Goal: Task Accomplishment & Management: Complete application form

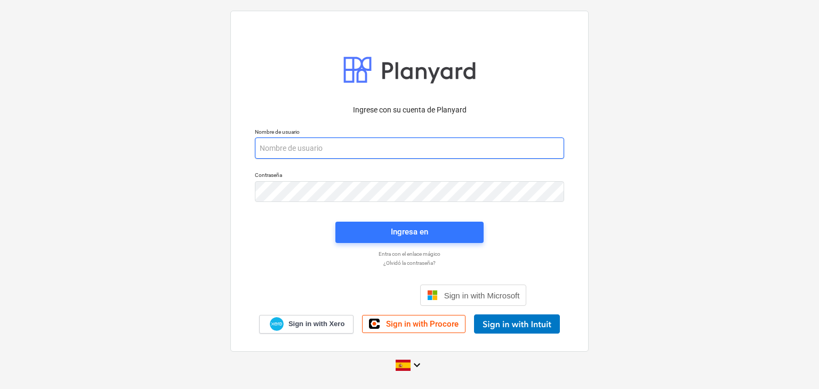
paste input "[EMAIL_ADDRESS][DOMAIN_NAME]"
type input "[EMAIL_ADDRESS][DOMAIN_NAME]"
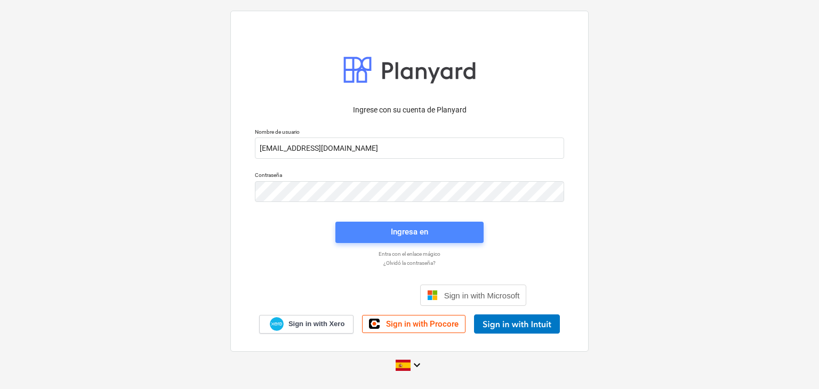
click at [385, 233] on span "Ingresa en" at bounding box center [409, 232] width 123 height 14
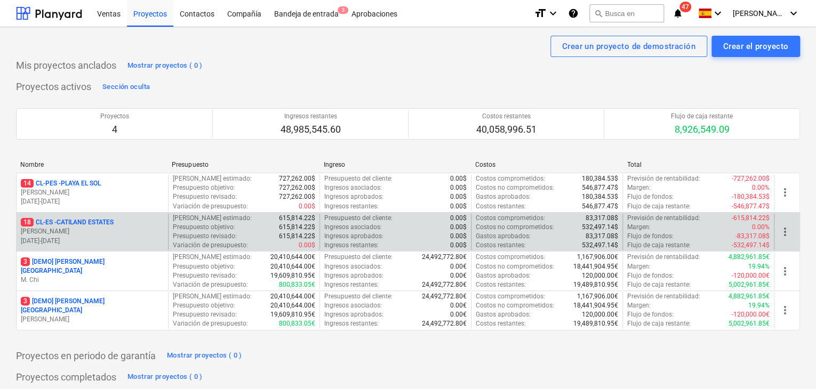
click at [81, 223] on p "18 CL-ES - CATILAND ESTATES" at bounding box center [67, 222] width 93 height 9
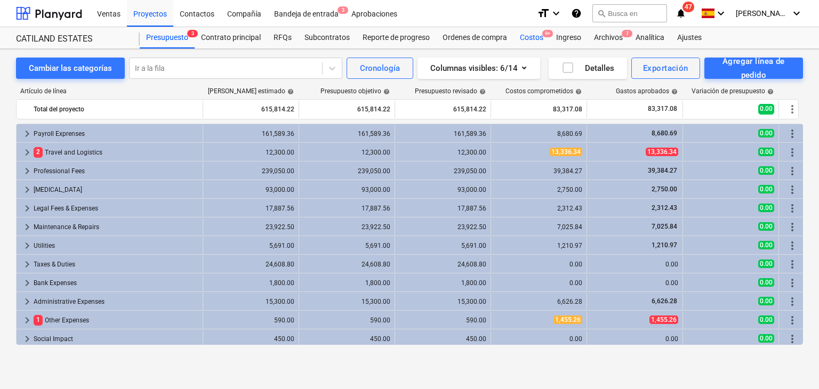
click at [532, 42] on div "Costos 9+" at bounding box center [531, 37] width 36 height 21
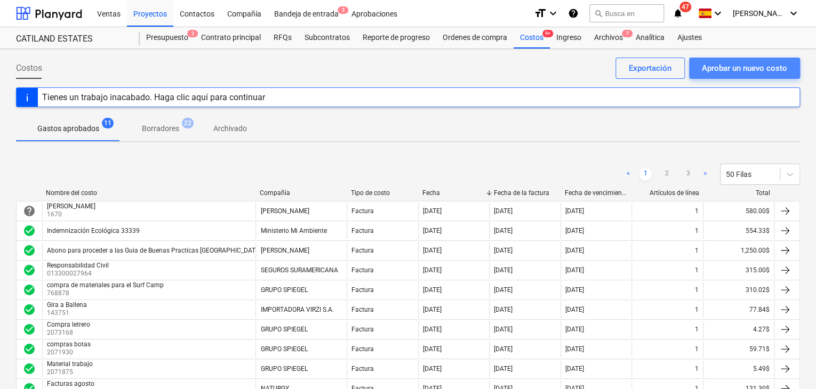
click at [755, 66] on div "Aprobar un nuevo costo" at bounding box center [744, 68] width 85 height 14
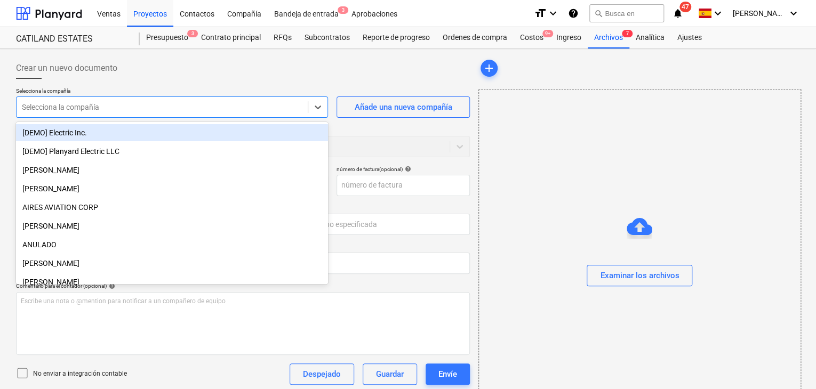
click at [234, 103] on div at bounding box center [162, 107] width 280 height 11
click at [403, 112] on div "Añade una nueva compañía" at bounding box center [403, 107] width 98 height 14
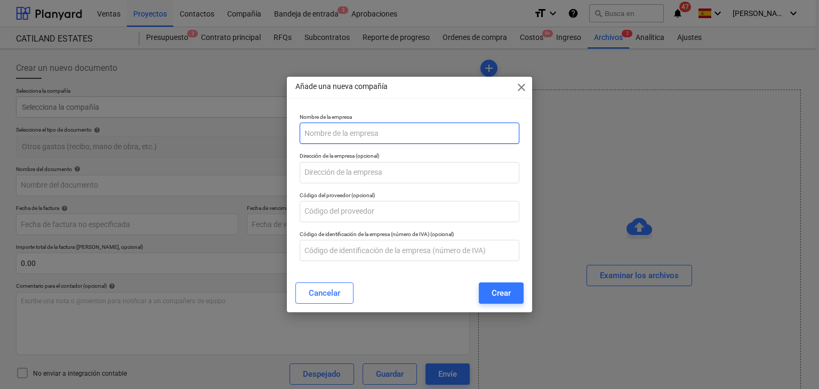
click at [330, 135] on input "text" at bounding box center [410, 133] width 220 height 21
type input "[PERSON_NAME]"
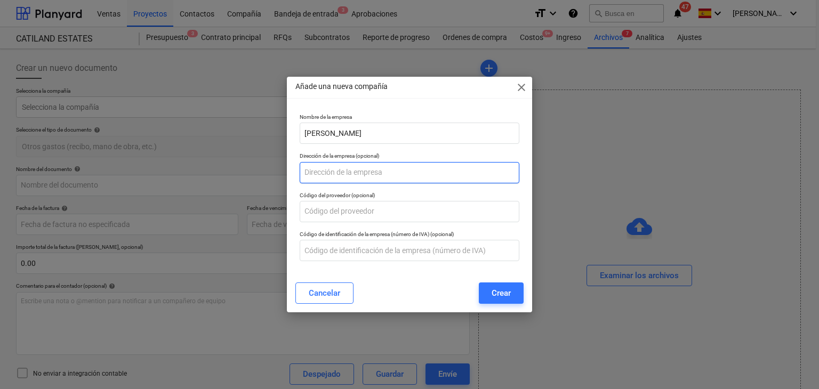
click at [334, 175] on input "text" at bounding box center [410, 172] width 220 height 21
type input "L"
type input "s"
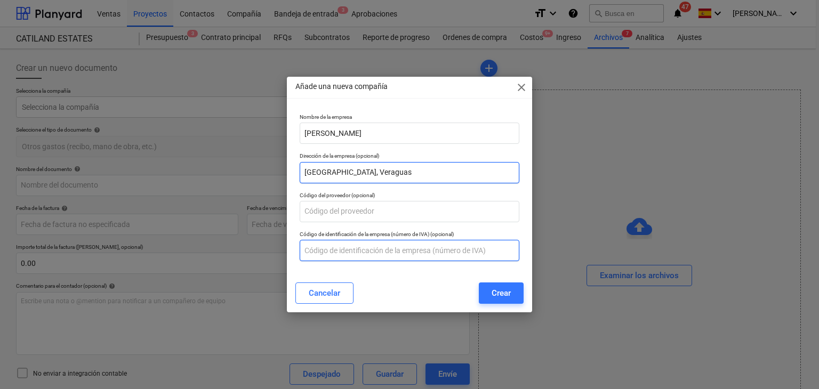
type input "[GEOGRAPHIC_DATA], Veraguas"
click at [345, 248] on input "text" at bounding box center [410, 250] width 220 height 21
click at [335, 246] on input "text" at bounding box center [410, 250] width 220 height 21
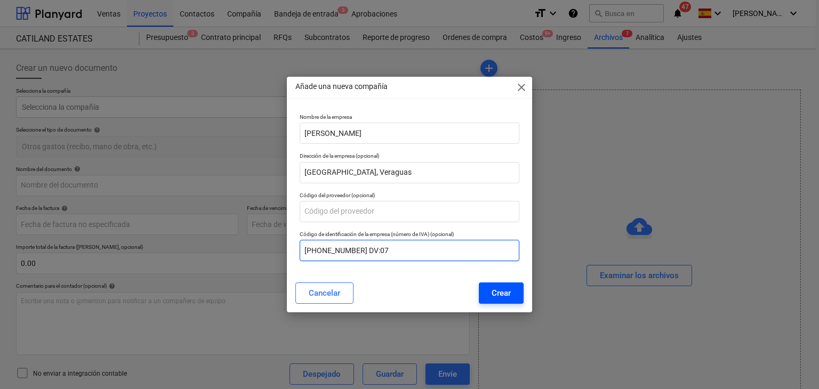
type input "[PHONE_NUMBER] DV:07"
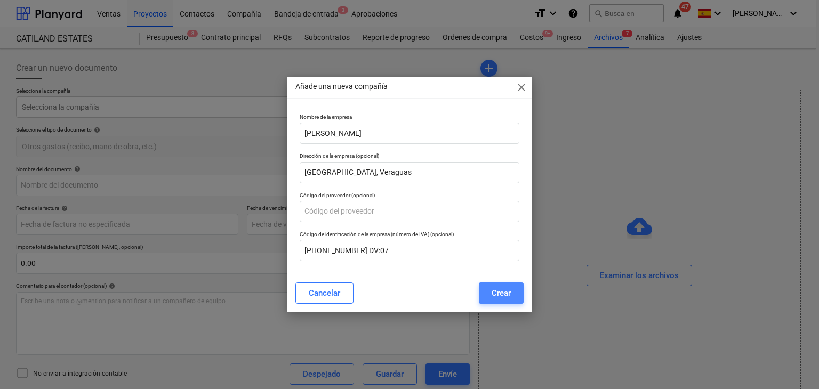
click at [500, 299] on div "Crear" at bounding box center [501, 293] width 19 height 14
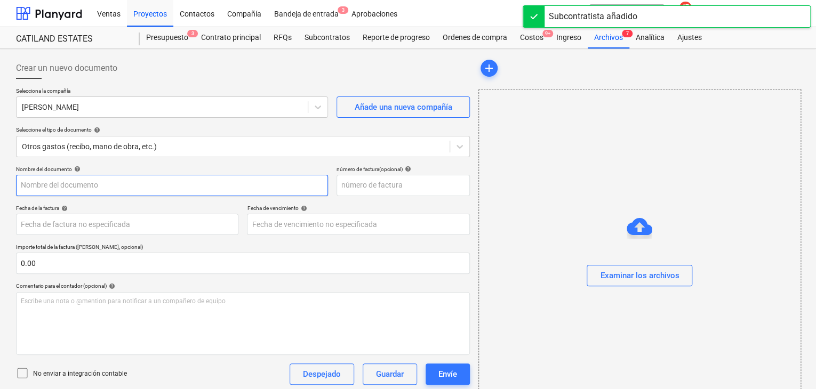
click at [116, 184] on input "text" at bounding box center [172, 185] width 312 height 21
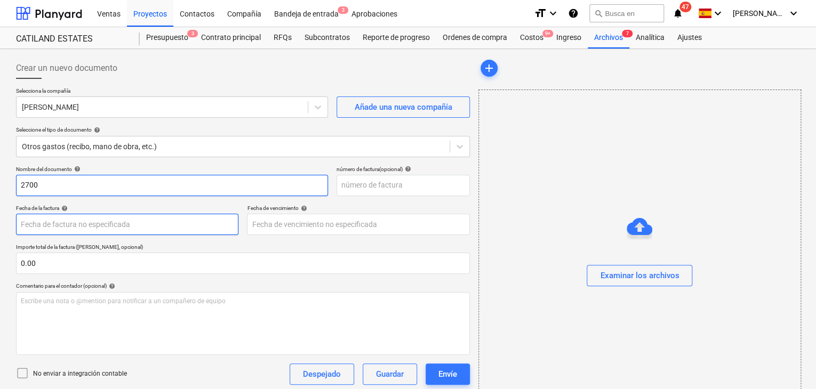
type input "2700"
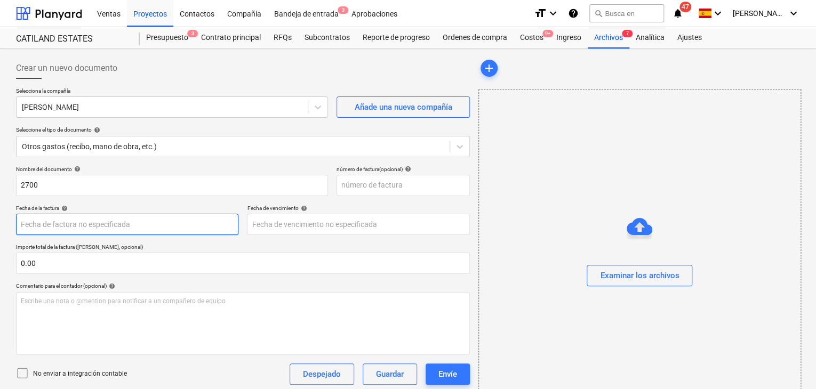
click at [68, 214] on body "Ventas Proyectos Contactos Compañía Bandeja de entrada 3 Aprobaciones format_si…" at bounding box center [408, 194] width 816 height 389
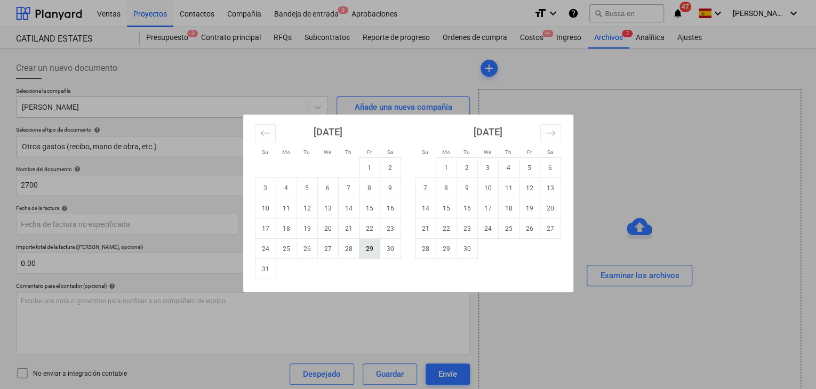
click at [373, 251] on td "29" at bounding box center [369, 249] width 21 height 20
type input "[DATE]"
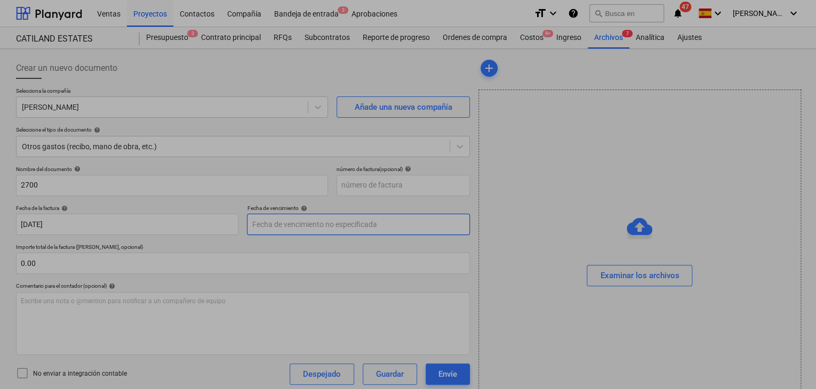
click at [349, 229] on body "Ventas Proyectos Contactos Compañía Bandeja de entrada 3 Aprobaciones format_si…" at bounding box center [408, 194] width 816 height 389
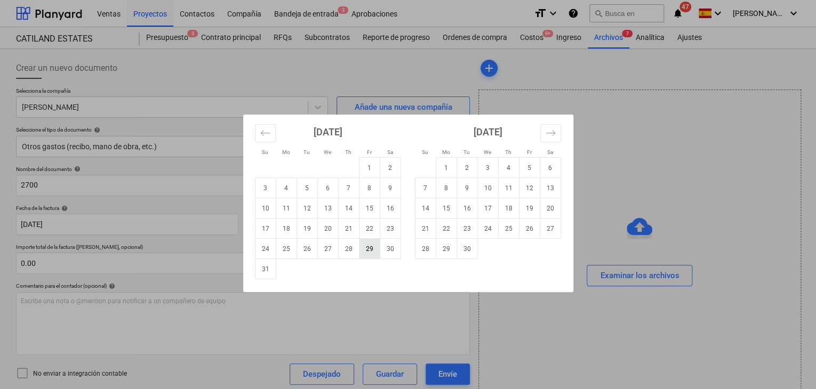
click at [372, 251] on td "29" at bounding box center [369, 249] width 21 height 20
type input "[DATE]"
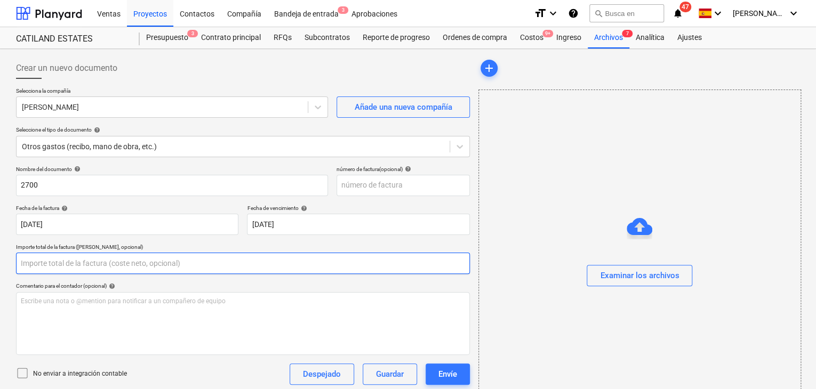
click at [113, 265] on input "text" at bounding box center [243, 263] width 454 height 21
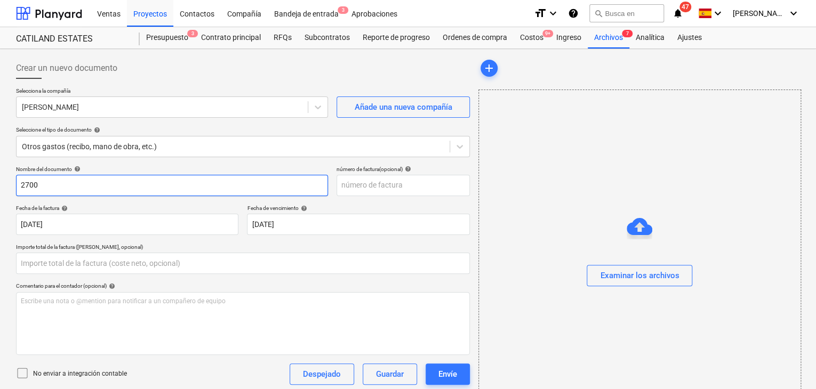
type input "0.00"
click at [64, 184] on input "2700" at bounding box center [172, 185] width 312 height 21
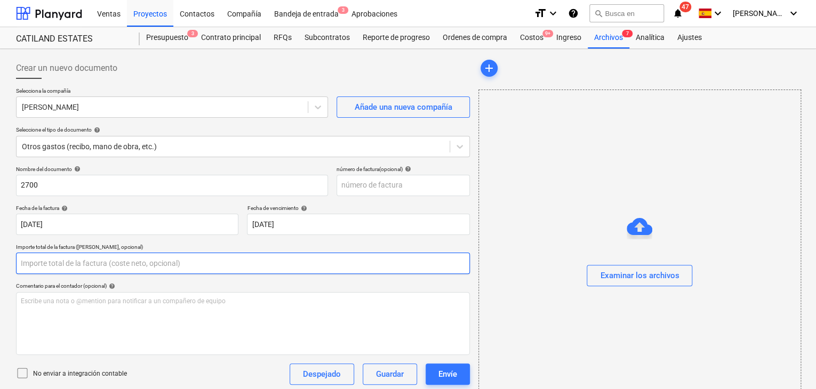
click at [39, 265] on input "text" at bounding box center [243, 263] width 454 height 21
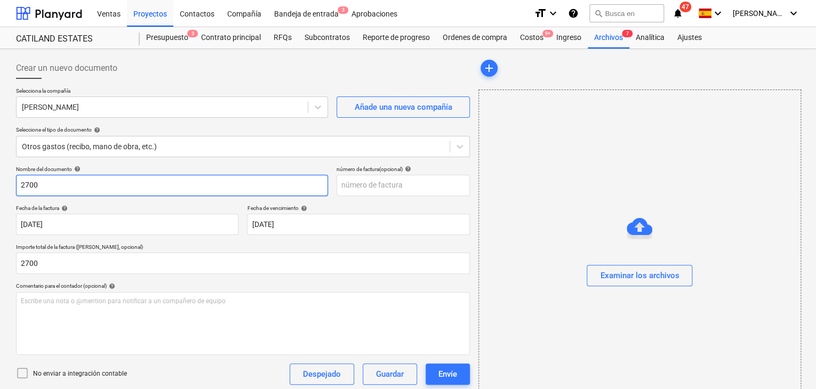
type input "2,700.00"
click at [74, 190] on input "2700" at bounding box center [172, 185] width 312 height 21
type input "2"
type input "r"
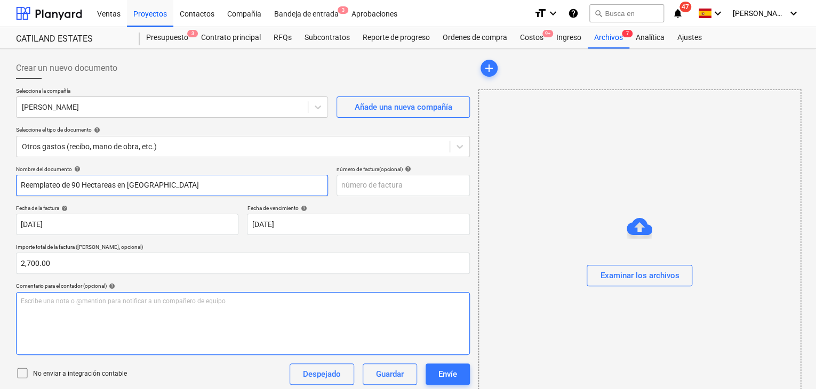
type input "Reemplateo de 90 Hectareas en [GEOGRAPHIC_DATA]"
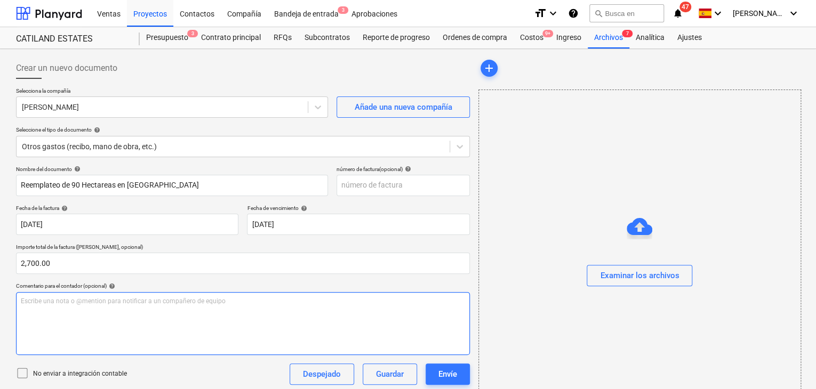
click at [60, 301] on p "Escribe una nota o @mention para notificar a un compañero de equipo ﻿" at bounding box center [243, 301] width 444 height 9
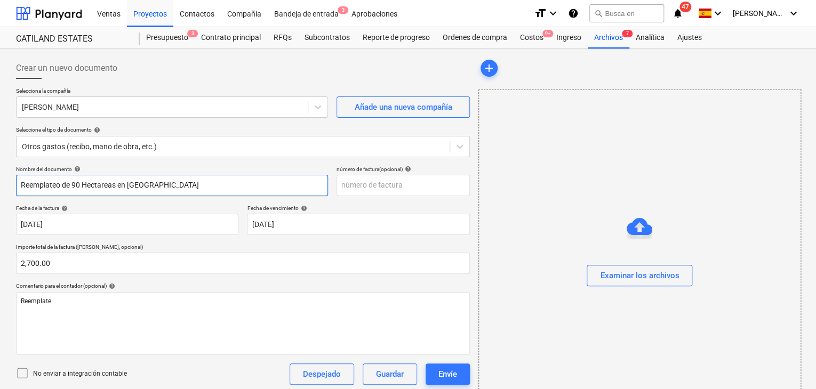
click at [22, 188] on input "Reemplateo de 90 Hectareas en [GEOGRAPHIC_DATA]" at bounding box center [172, 185] width 312 height 21
click at [68, 183] on input "Abono del Reemplateo de 90 Hectareas en [GEOGRAPHIC_DATA]" at bounding box center [172, 185] width 312 height 21
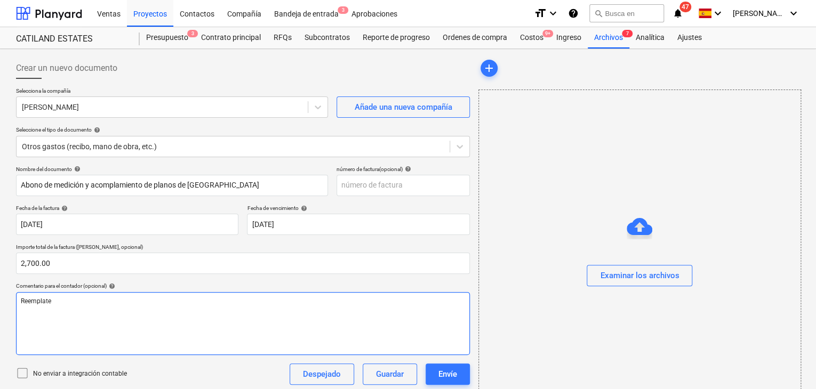
click at [99, 308] on div "Reemplate" at bounding box center [243, 323] width 454 height 63
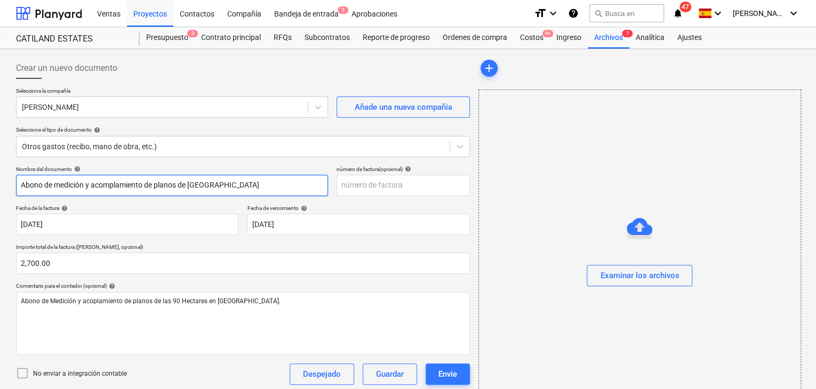
click at [111, 184] on input "Abono de medición y acomplamiento de planos de [GEOGRAPHIC_DATA]" at bounding box center [172, 185] width 312 height 21
type input "Abono de medición y acoplamiento de planos de [GEOGRAPHIC_DATA]"
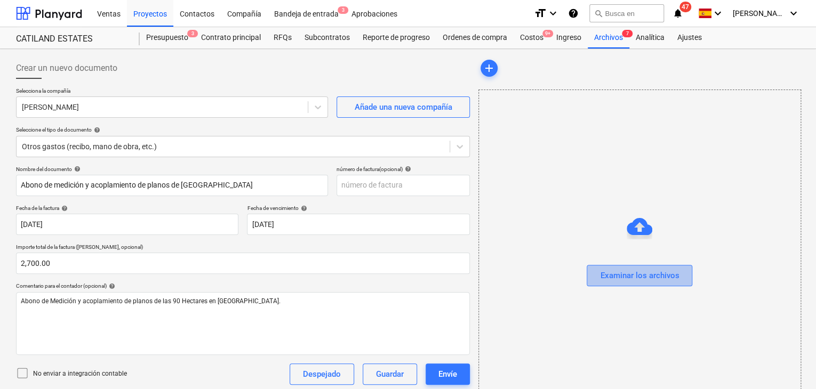
click at [628, 271] on div "Examinar los archivos" at bounding box center [639, 276] width 79 height 14
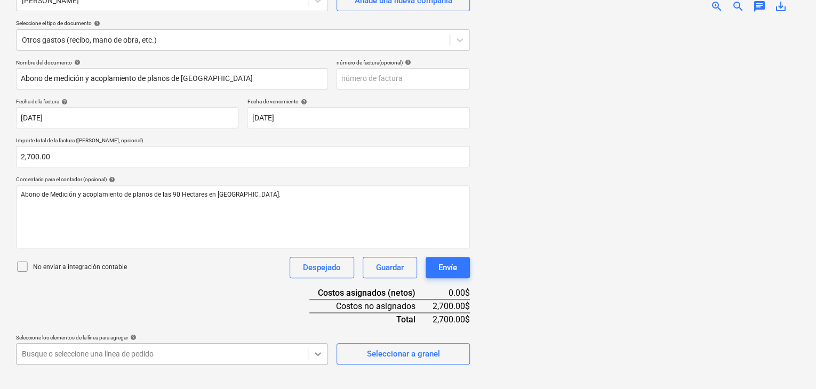
scroll to position [248, 0]
click at [319, 283] on body "Ventas Proyectos Contactos Compañía Bandeja de entrada 3 Aprobaciones format_si…" at bounding box center [408, 87] width 816 height 389
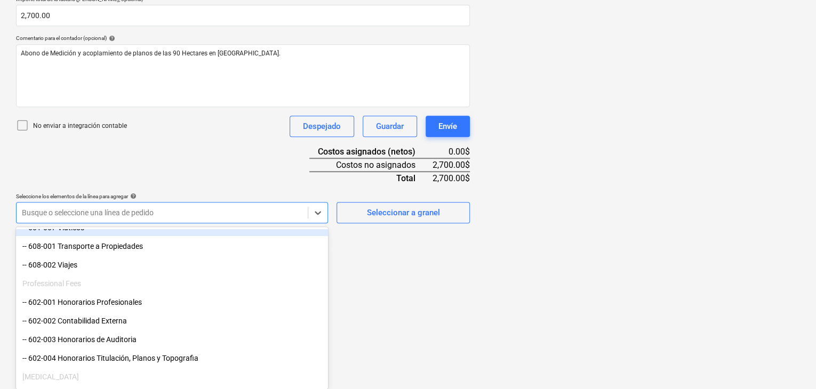
scroll to position [160, 0]
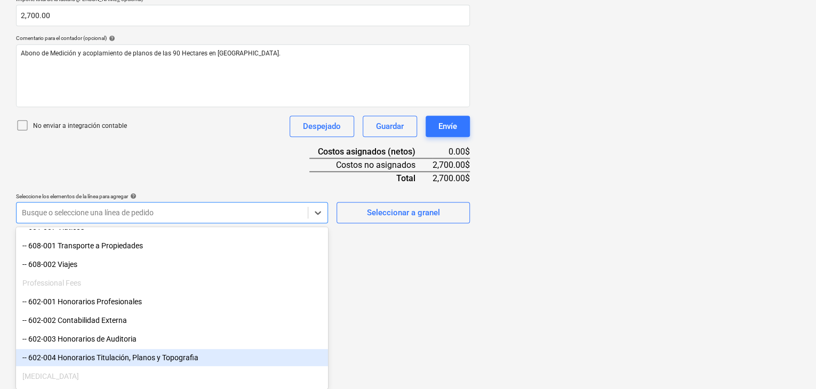
drag, startPoint x: 165, startPoint y: 299, endPoint x: 152, endPoint y: 353, distance: 56.0
click at [152, 353] on div "-- 602-004 Honorarios Titulación, Planos y Topografia" at bounding box center [172, 357] width 312 height 17
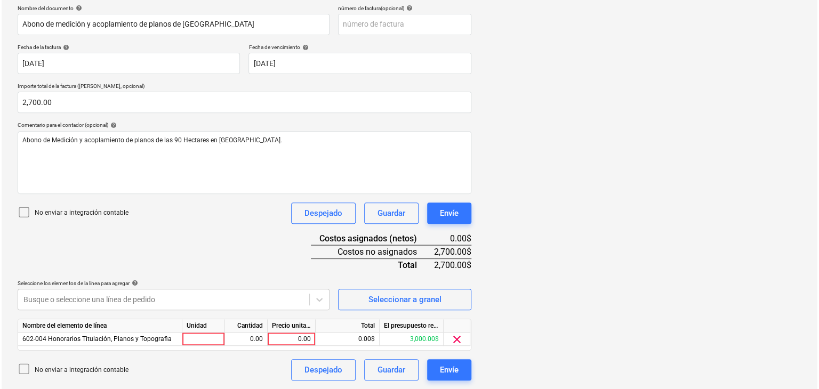
scroll to position [160, 0]
click at [435, 229] on html "Ventas Proyectos Contactos Compañía Bandeja de entrada 3 Aprobaciones format_si…" at bounding box center [408, 34] width 816 height 389
click at [214, 339] on div at bounding box center [202, 339] width 43 height 13
type input "1"
click at [239, 335] on div "0.00" at bounding box center [245, 339] width 34 height 13
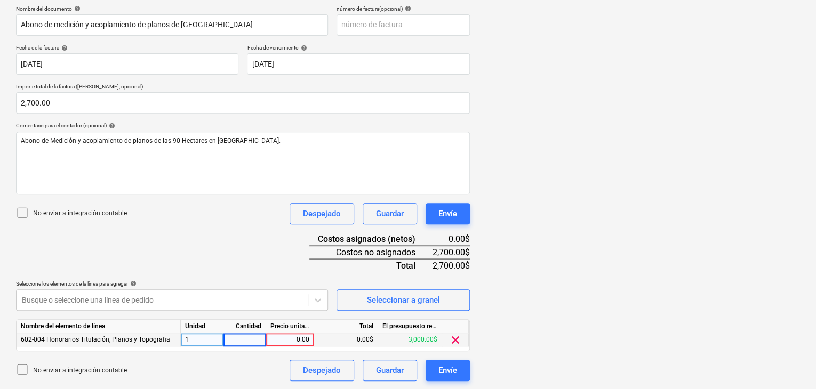
type input "1"
click at [296, 342] on div "0.00" at bounding box center [289, 339] width 39 height 13
type input "2700"
click at [363, 338] on div "0.00$" at bounding box center [346, 339] width 64 height 13
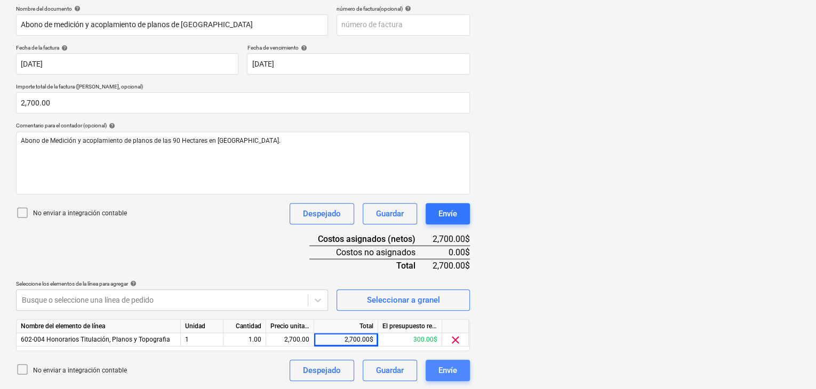
click at [440, 365] on div "Envíe" at bounding box center [447, 371] width 19 height 14
